Goal: Task Accomplishment & Management: Manage account settings

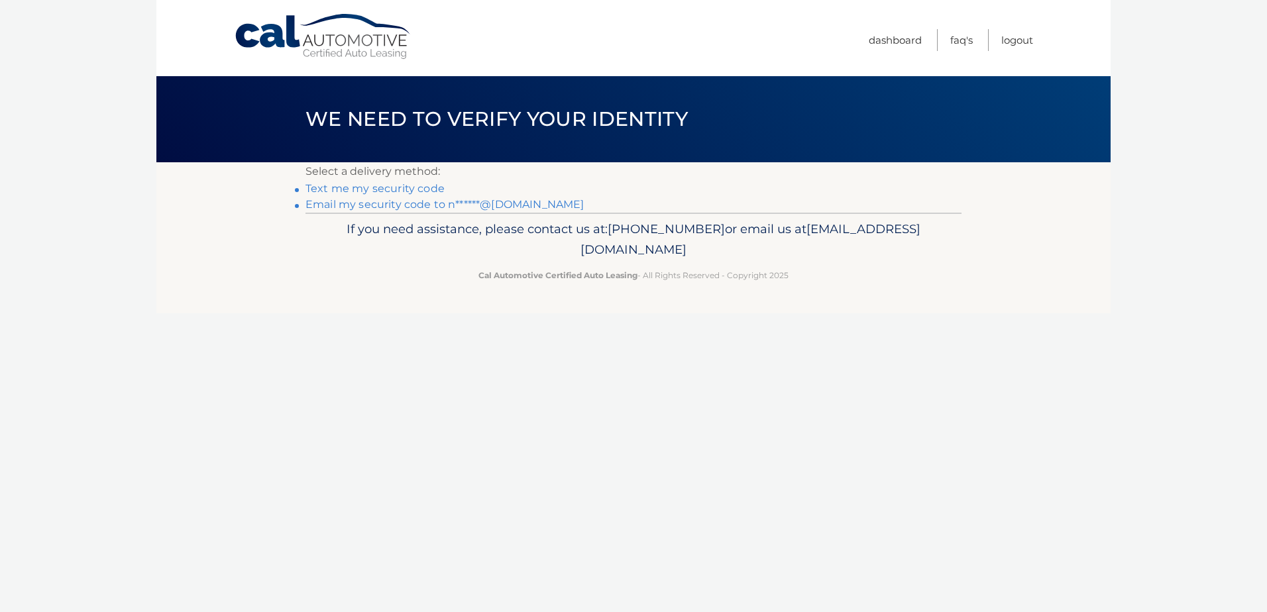
click at [455, 196] on li "Text me my security code" at bounding box center [633, 189] width 656 height 16
click at [454, 206] on link "Email my security code to n******@aol.com" at bounding box center [444, 204] width 279 height 13
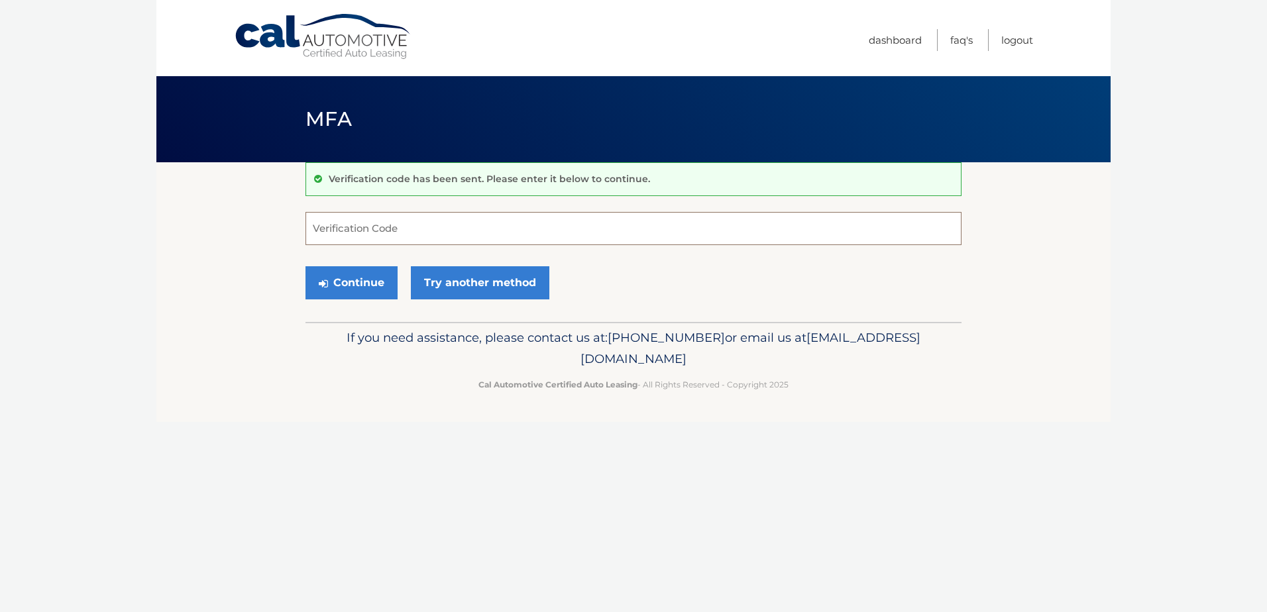
click at [381, 225] on input "Verification Code" at bounding box center [633, 228] width 656 height 33
paste input "634499"
type input "634499"
click at [374, 283] on button "Continue" at bounding box center [351, 282] width 92 height 33
